Goal: Information Seeking & Learning: Understand process/instructions

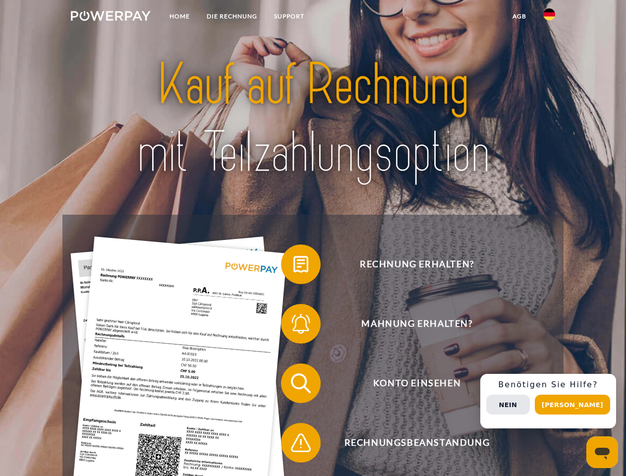
click at [111, 17] on img at bounding box center [111, 16] width 80 height 10
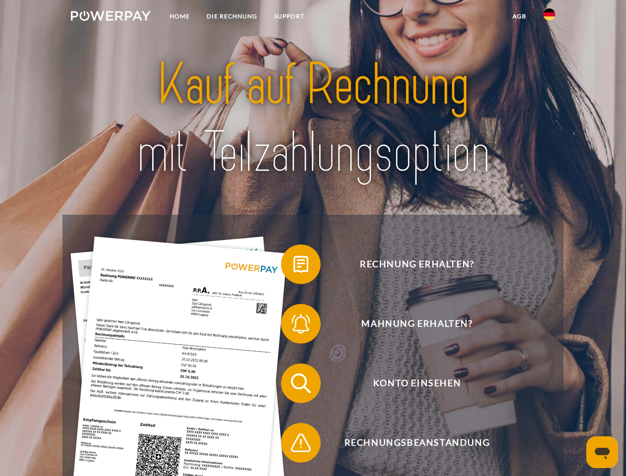
click at [550, 17] on img at bounding box center [550, 14] width 12 height 12
click at [519, 16] on link "agb" at bounding box center [519, 16] width 31 height 18
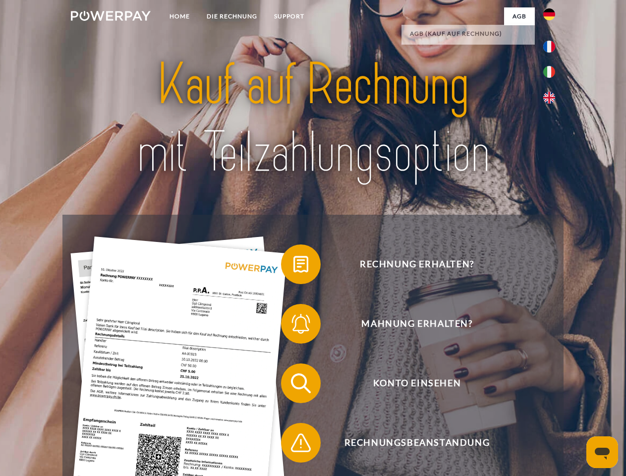
click at [294, 266] on span at bounding box center [286, 265] width 50 height 50
click at [294, 326] on span at bounding box center [286, 324] width 50 height 50
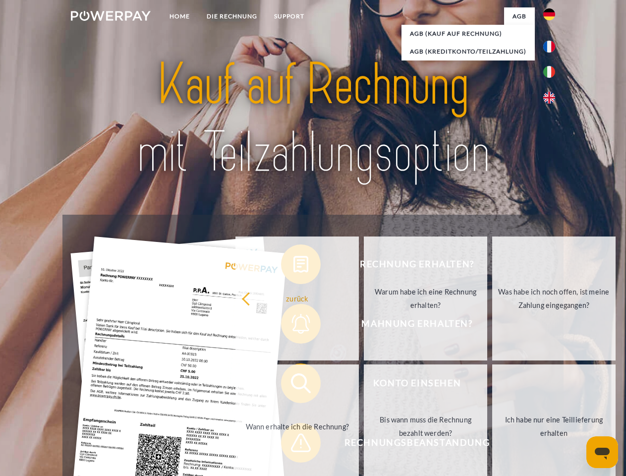
click at [364, 385] on link "Bis wann muss die Rechnung bezahlt werden?" at bounding box center [425, 427] width 123 height 124
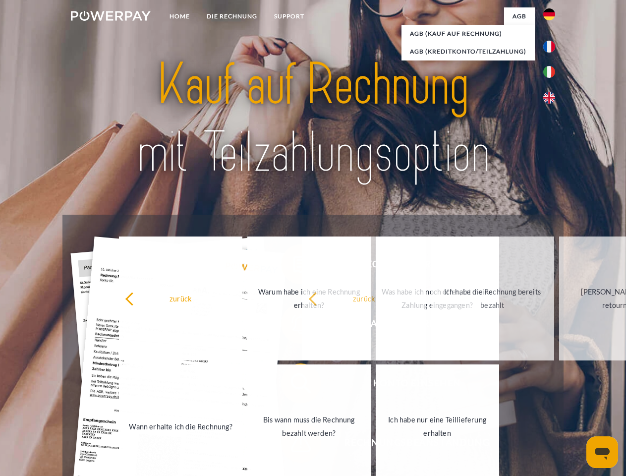
click at [294, 445] on span at bounding box center [286, 443] width 50 height 50
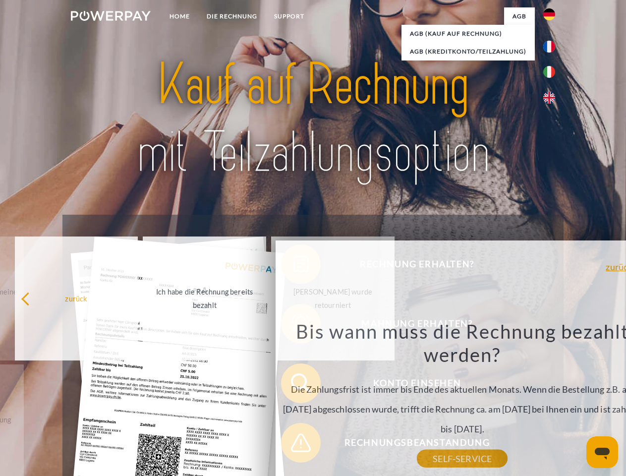
click at [552, 401] on div "Rechnung erhalten? Mahnung erhalten? Konto einsehen" at bounding box center [312, 413] width 501 height 397
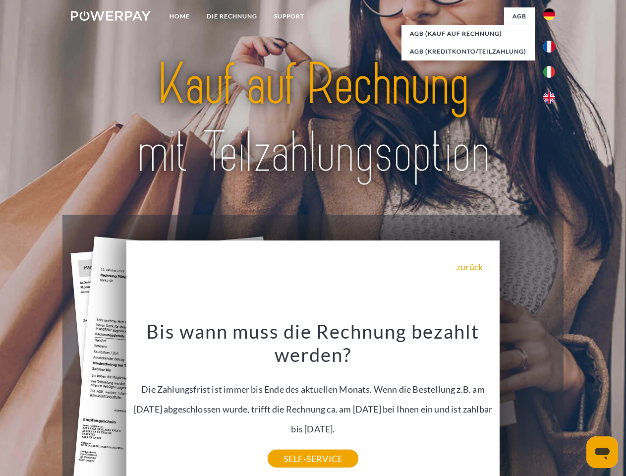
click at [528, 403] on span "Konto einsehen" at bounding box center [417, 384] width 243 height 40
click at [576, 405] on header "Home DIE RECHNUNG SUPPORT" at bounding box center [313, 342] width 626 height 685
